Goal: Find specific page/section: Find specific page/section

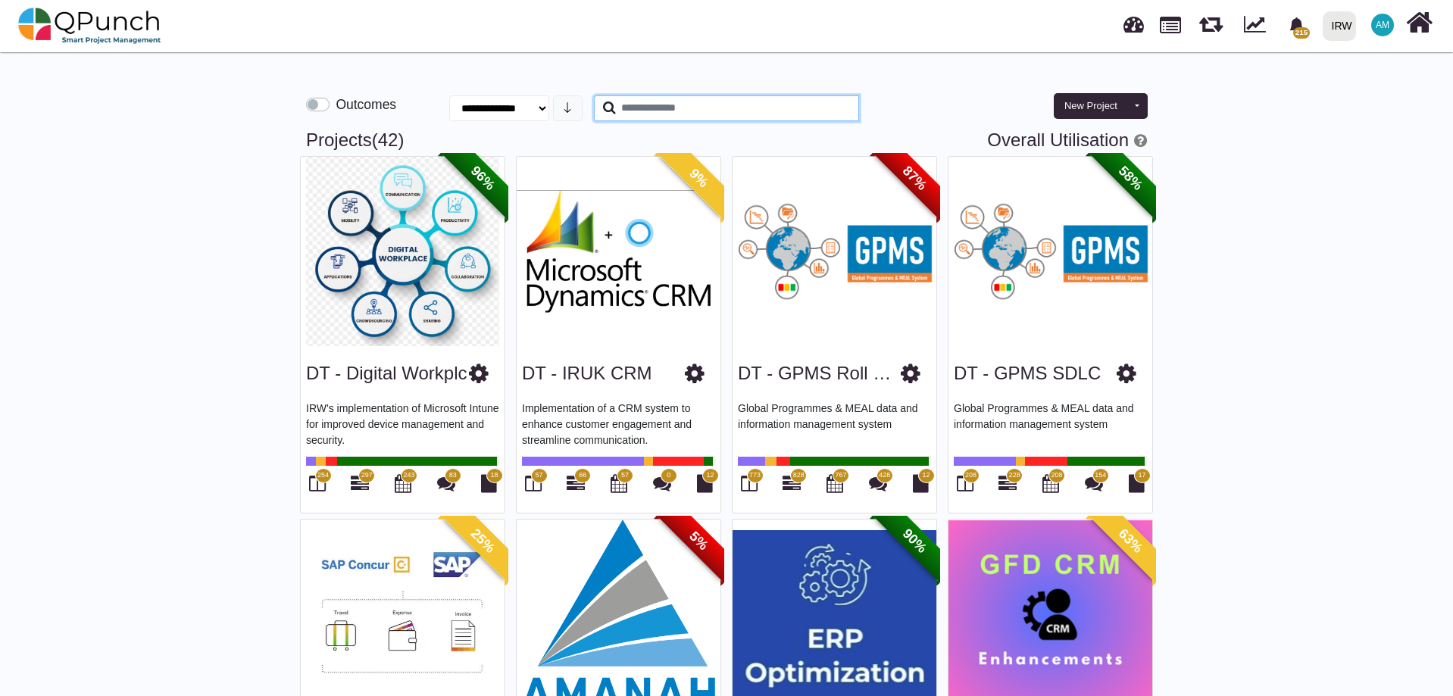
click at [664, 114] on input "text" at bounding box center [726, 108] width 265 height 26
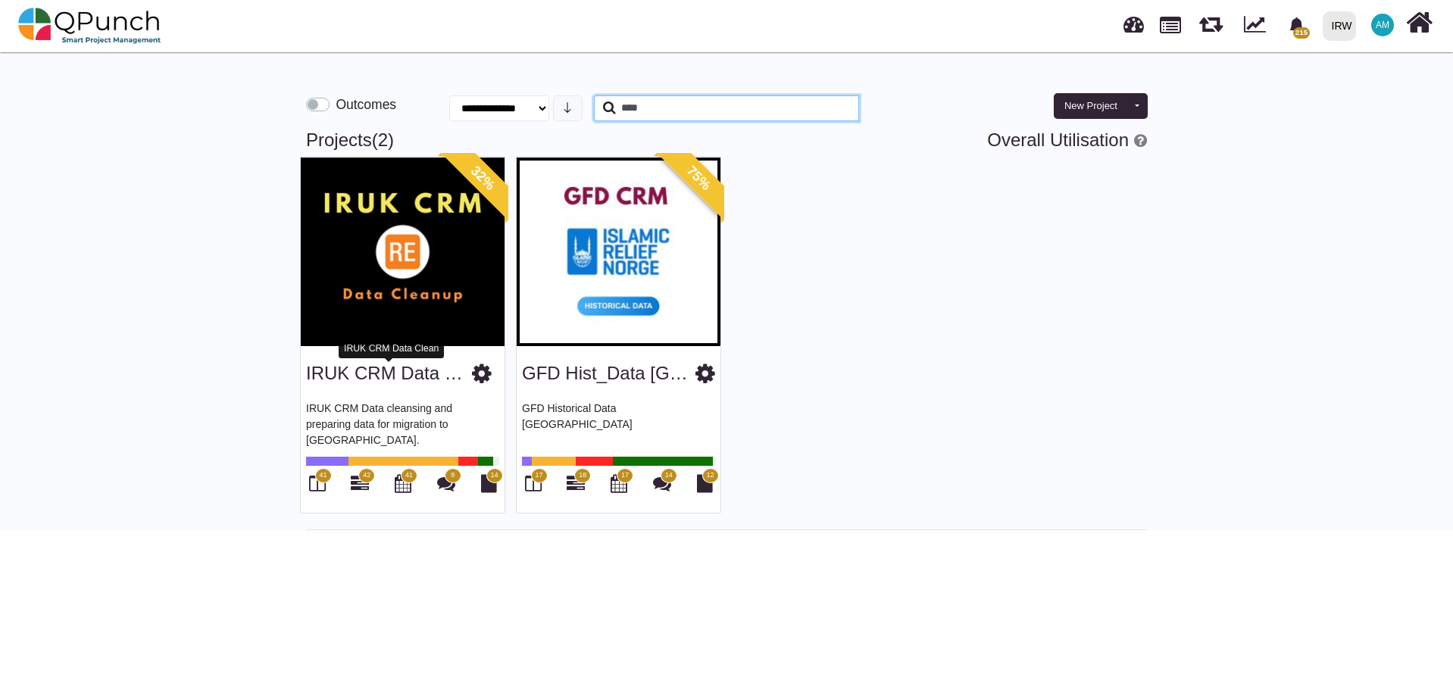
type input "****"
click at [389, 380] on link "IRUK CRM Data Clean" at bounding box center [399, 373] width 186 height 20
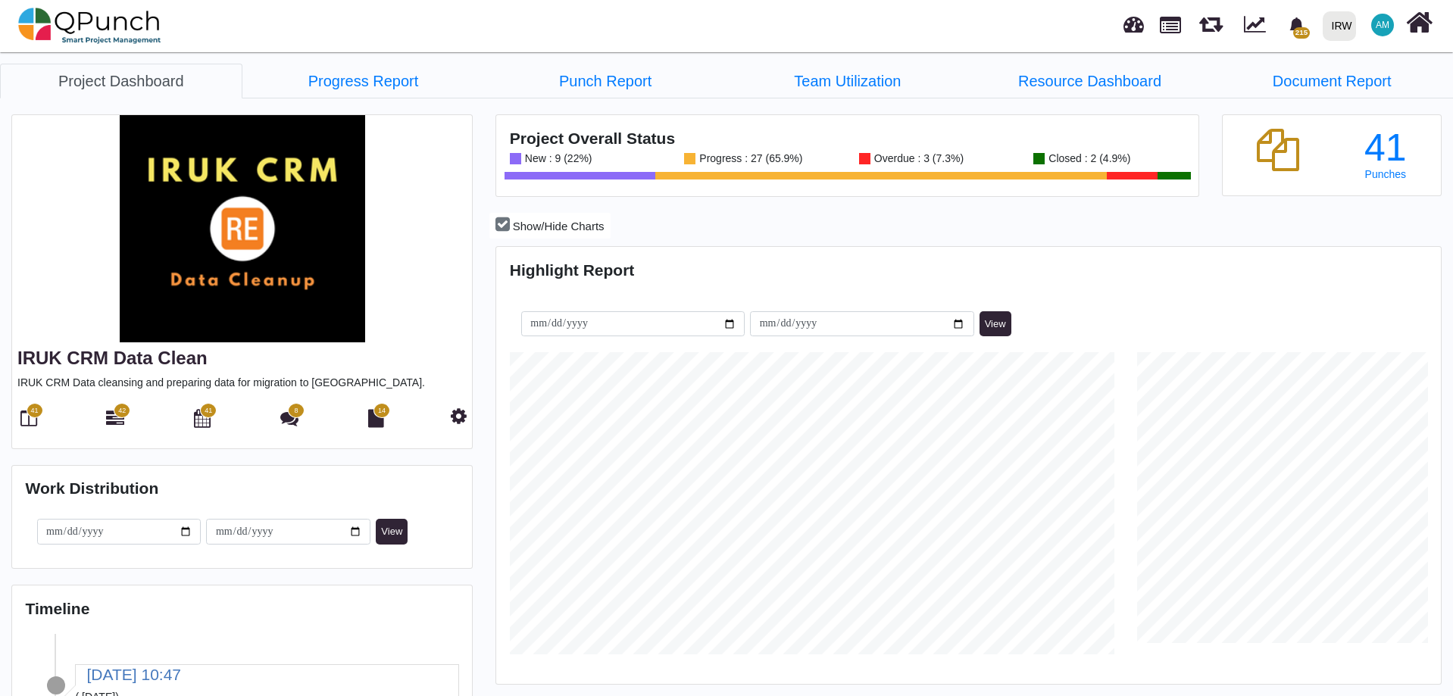
scroll to position [417, 940]
click at [120, 425] on icon at bounding box center [115, 418] width 18 height 18
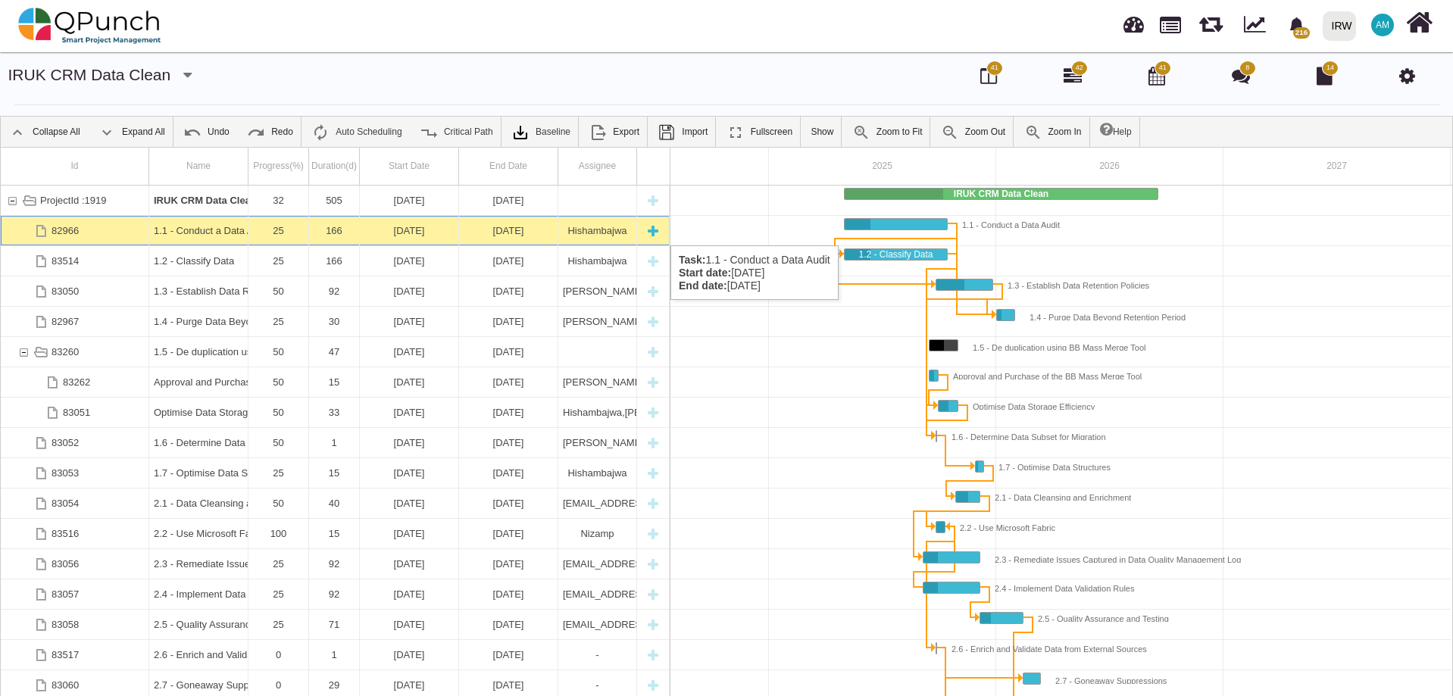
click at [342, 230] on div "166" at bounding box center [334, 231] width 41 height 30
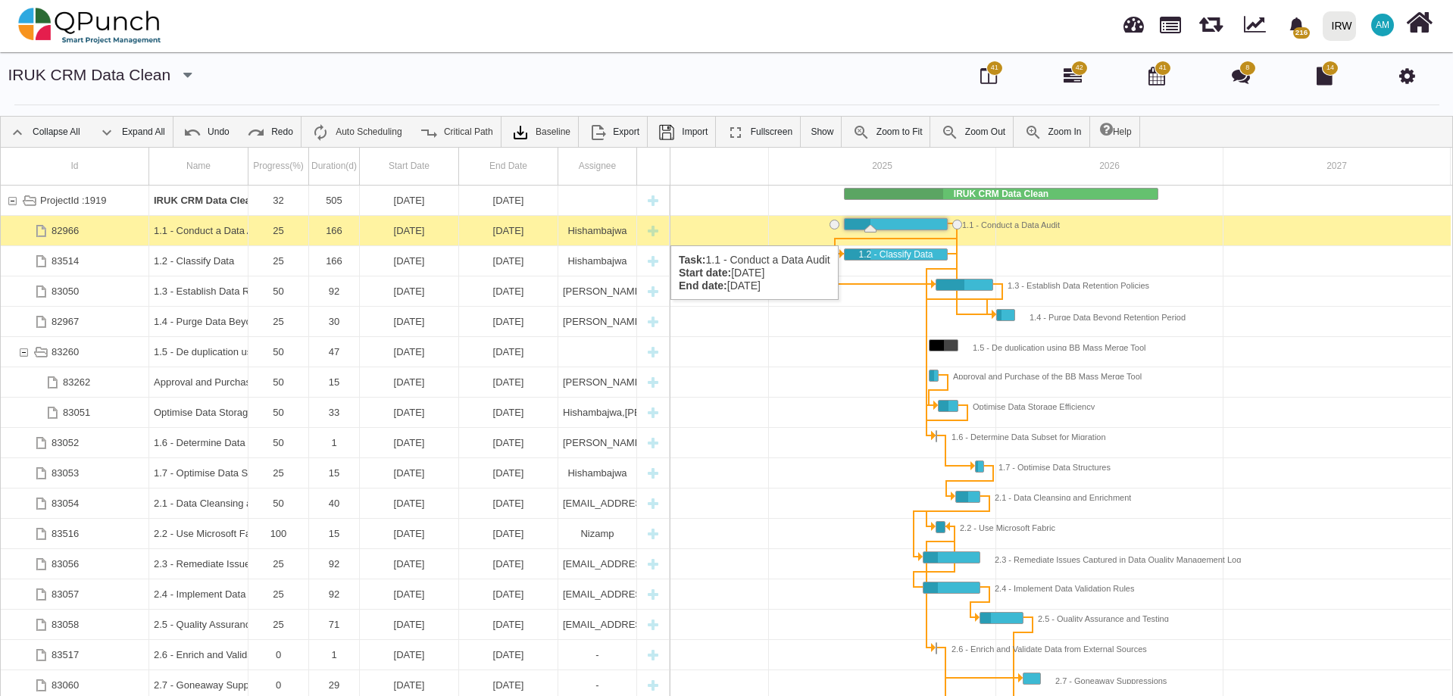
click at [342, 230] on div "166" at bounding box center [334, 231] width 41 height 30
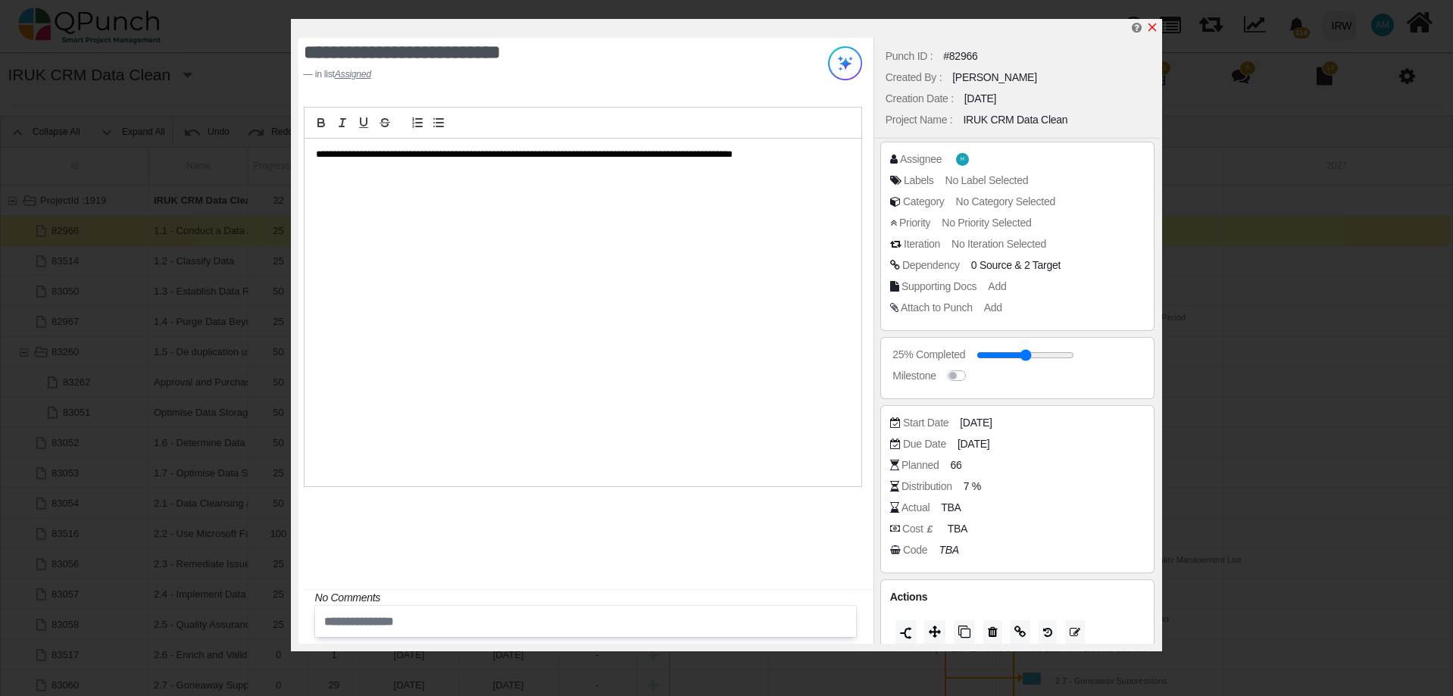
click at [1155, 26] on icon "x" at bounding box center [1152, 27] width 8 height 8
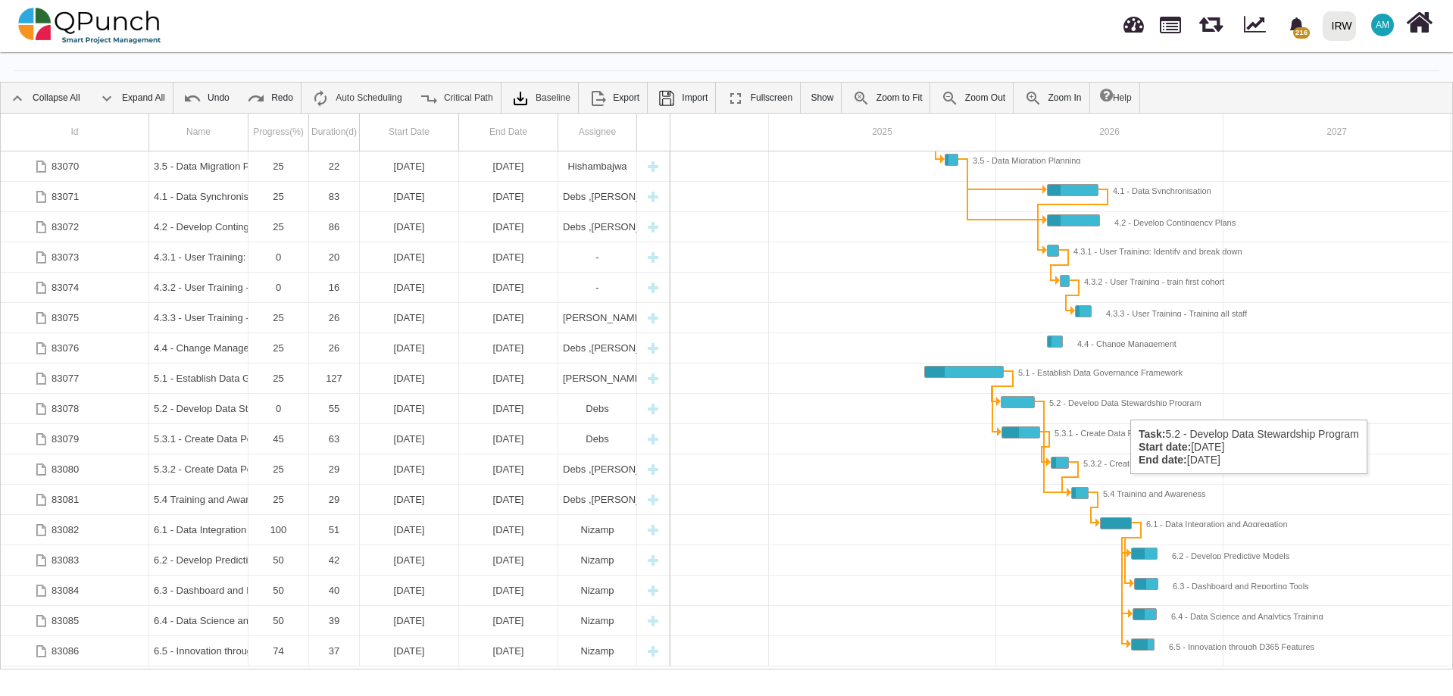
scroll to position [48, 0]
